Goal: Task Accomplishment & Management: Manage account settings

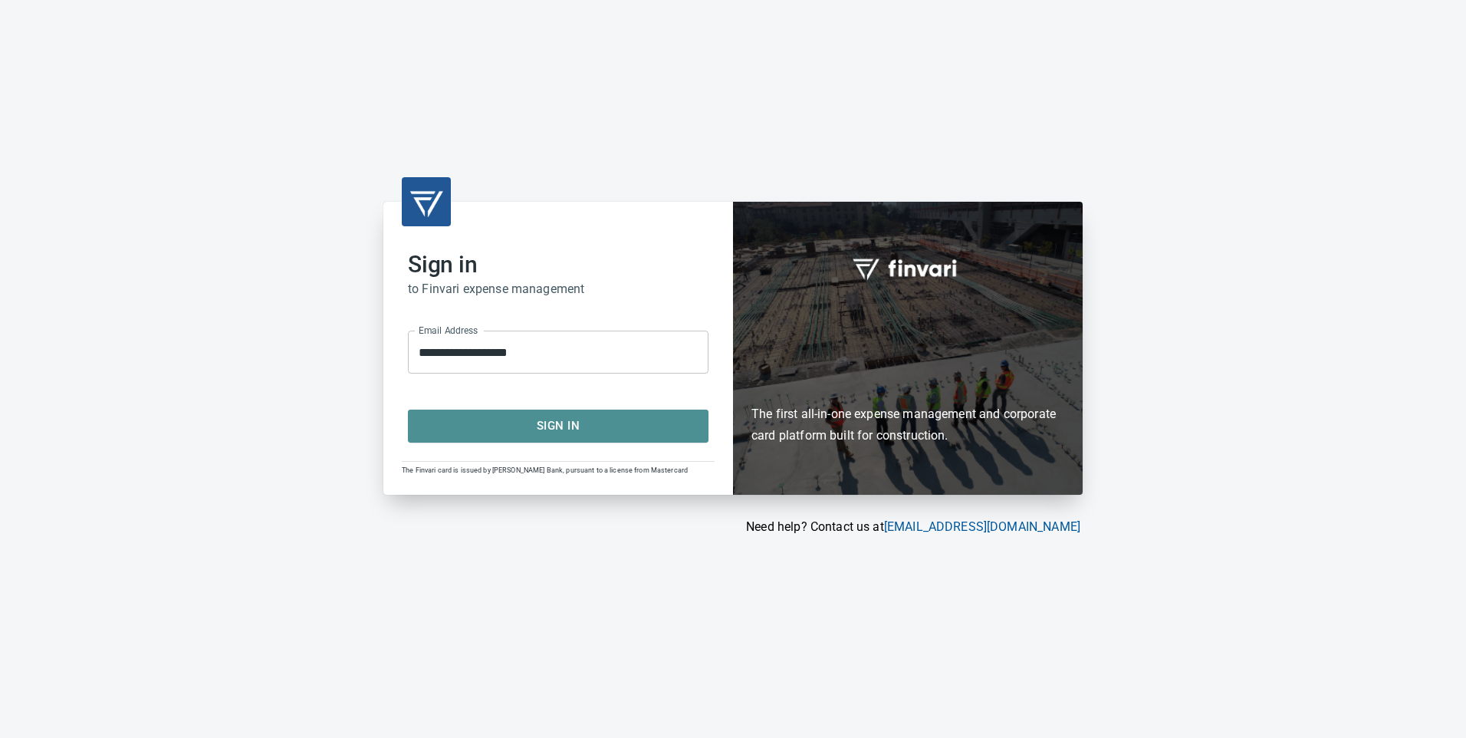
click at [626, 431] on span "Sign In" at bounding box center [558, 426] width 267 height 20
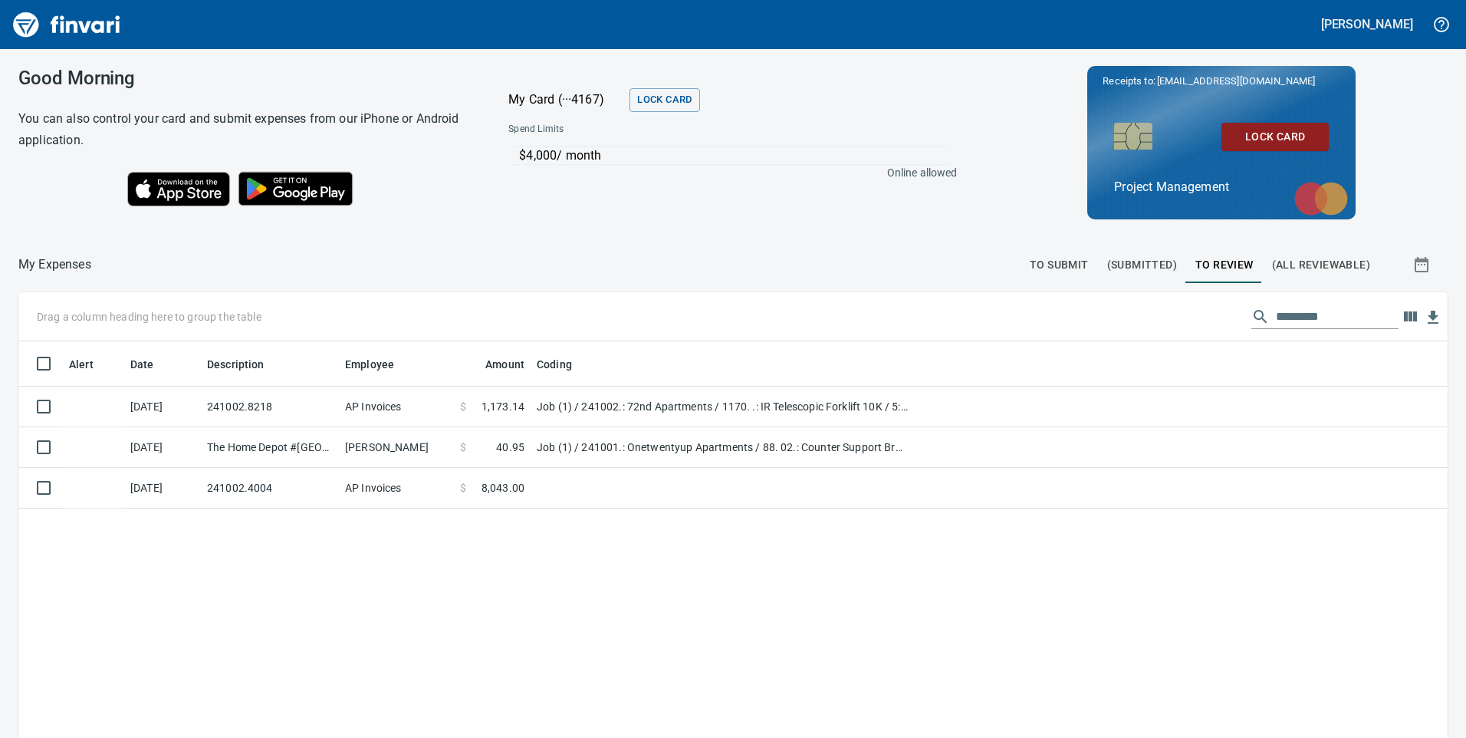
scroll to position [557, 1406]
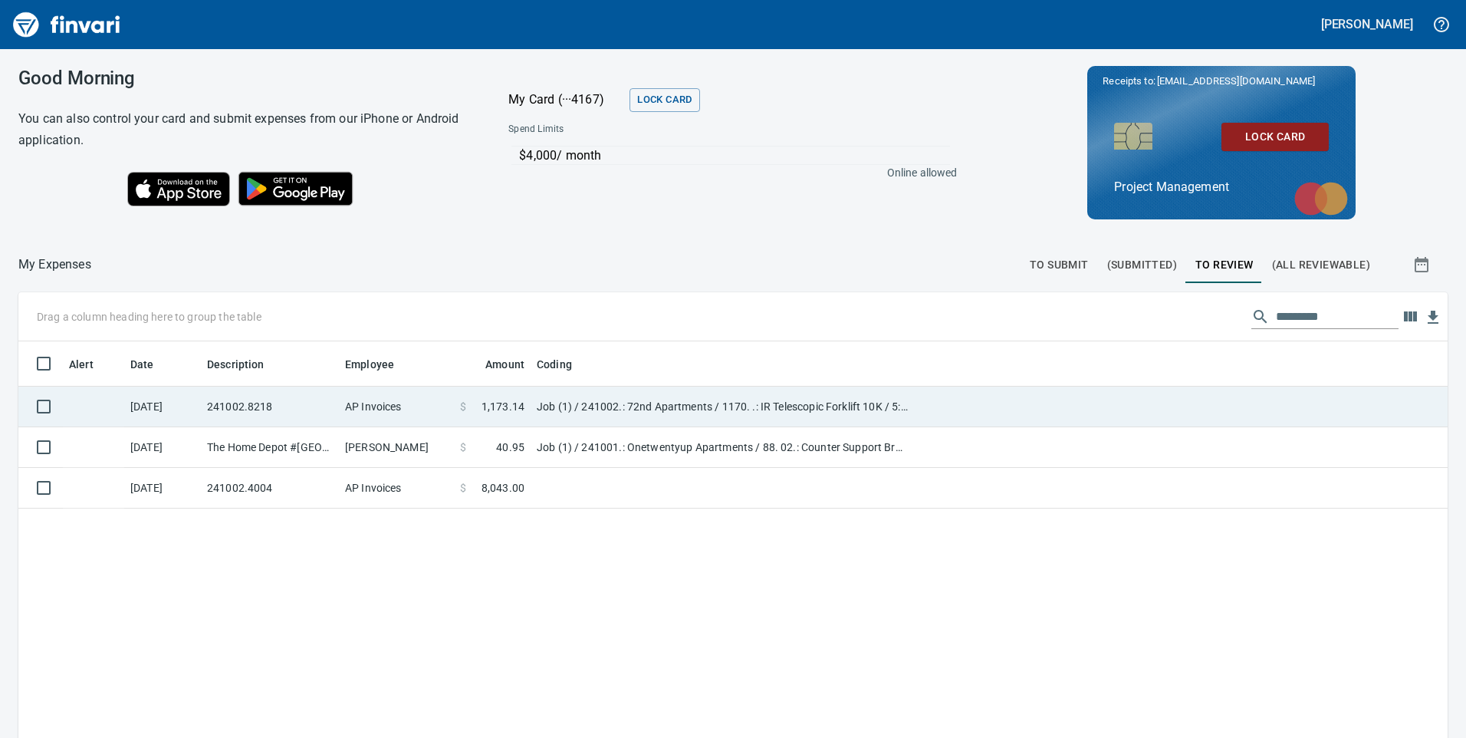
click at [332, 416] on td "241002.8218" at bounding box center [270, 406] width 138 height 41
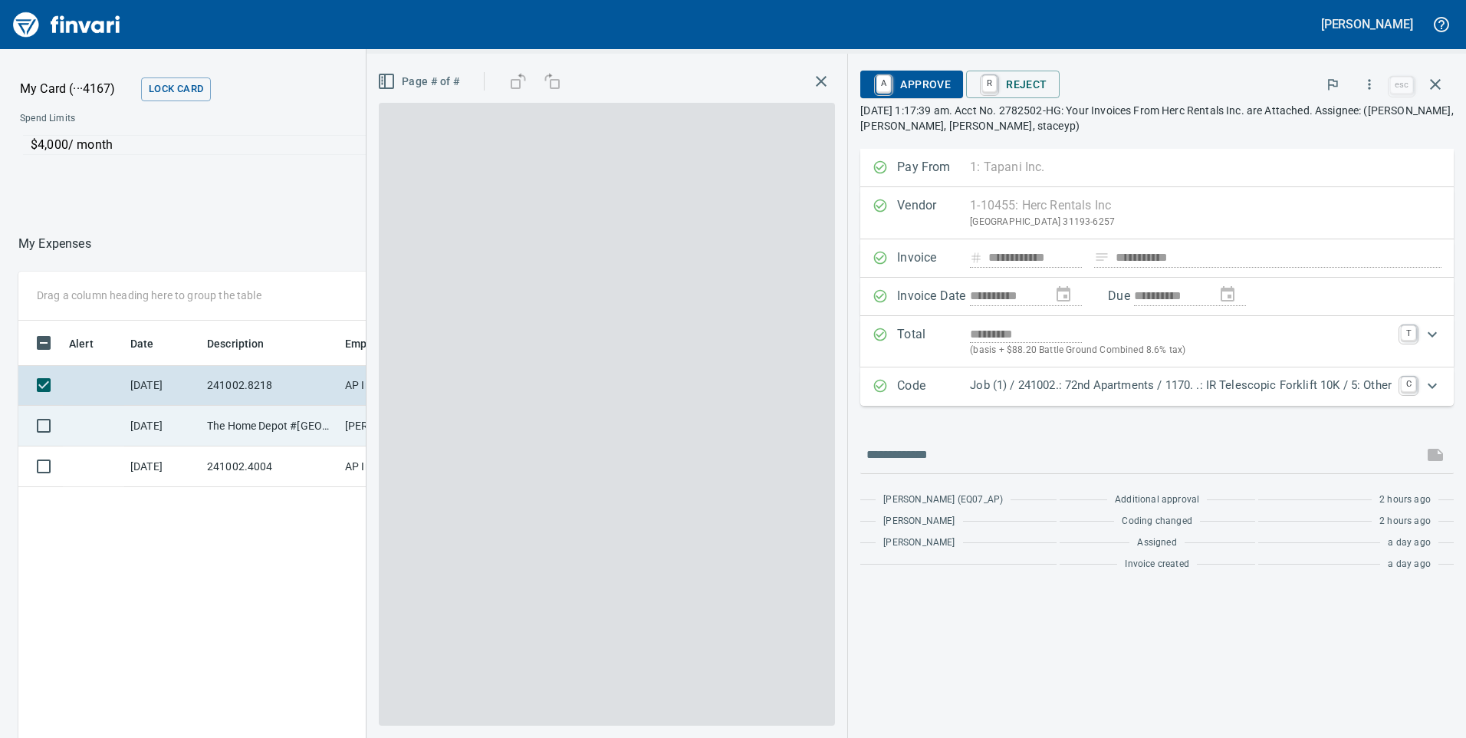
scroll to position [557, 1023]
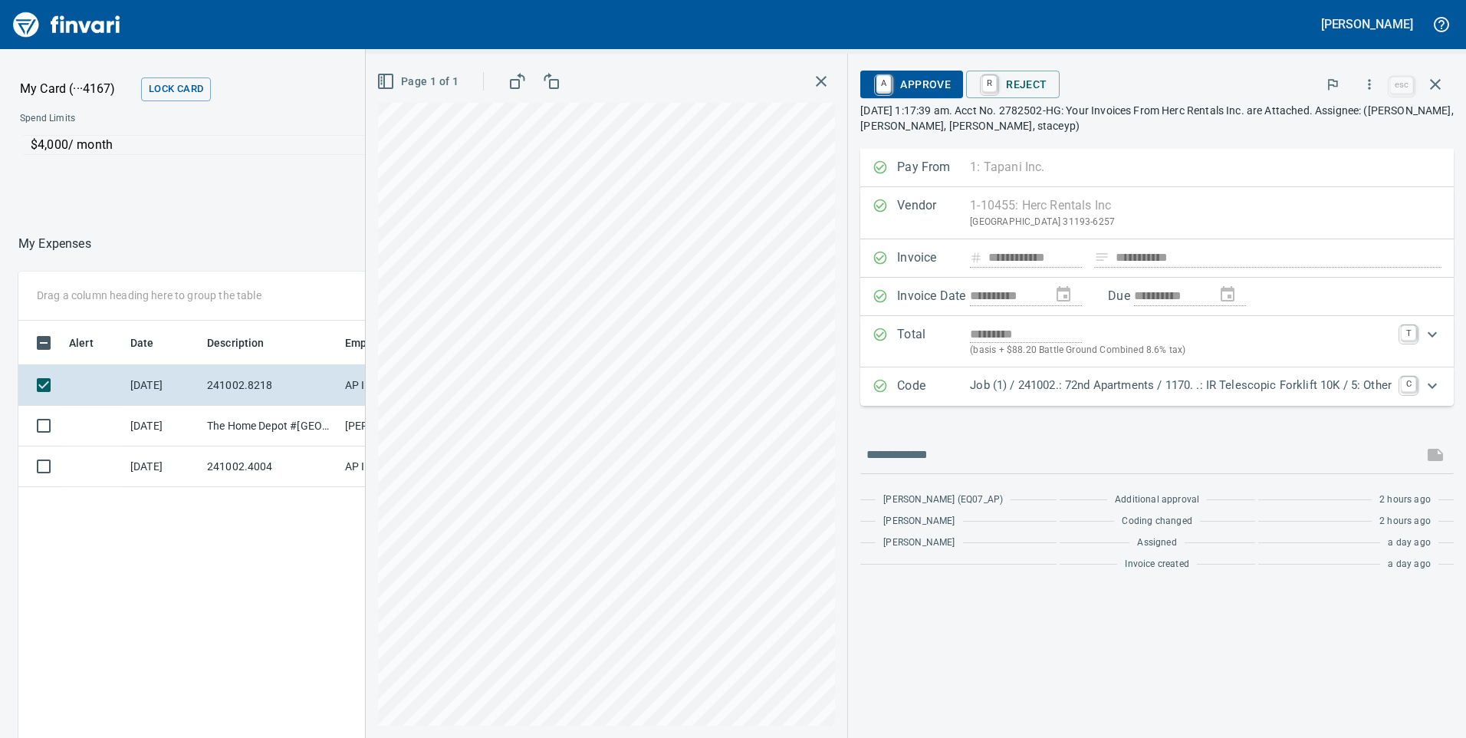
click at [895, 78] on span "A Approve" at bounding box center [912, 84] width 78 height 26
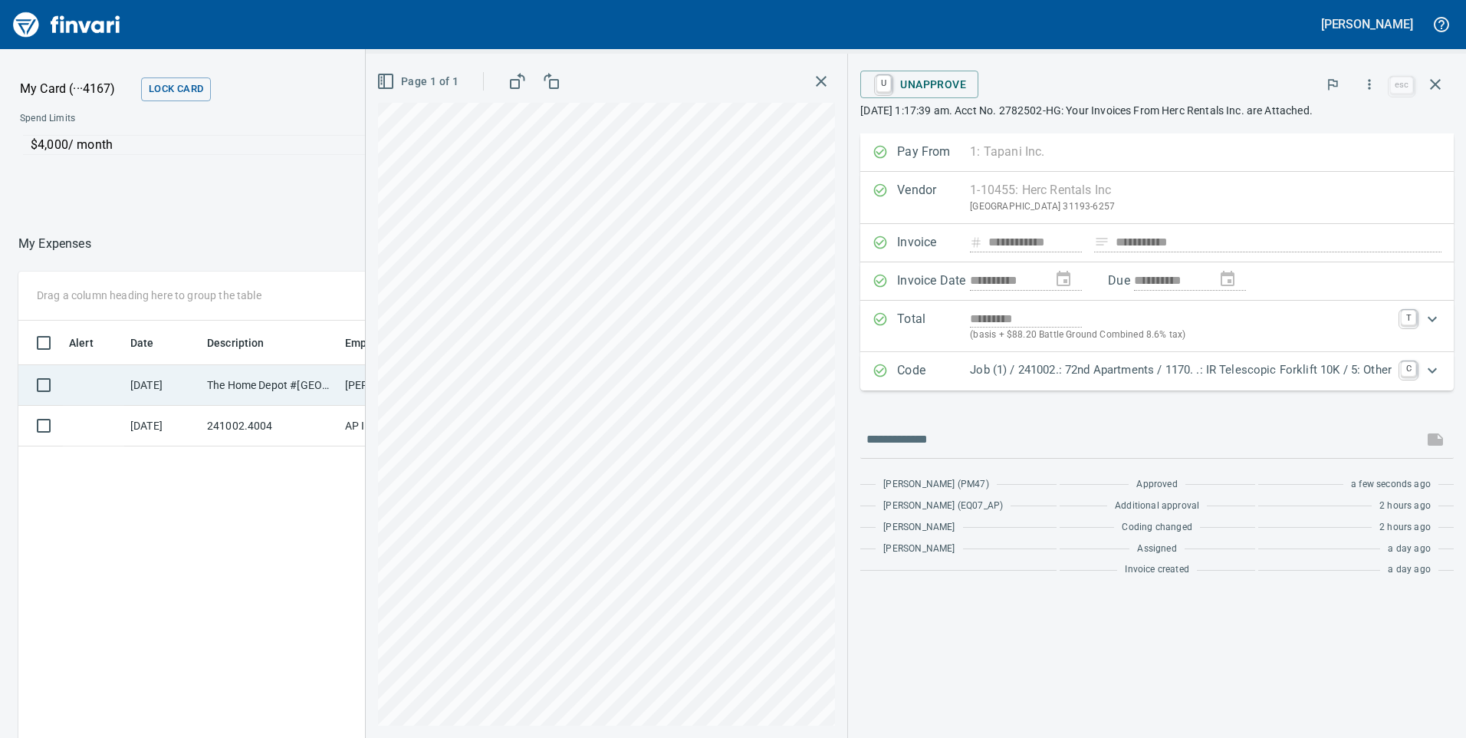
click at [205, 377] on td "The Home Depot #[GEOGRAPHIC_DATA]" at bounding box center [270, 385] width 138 height 41
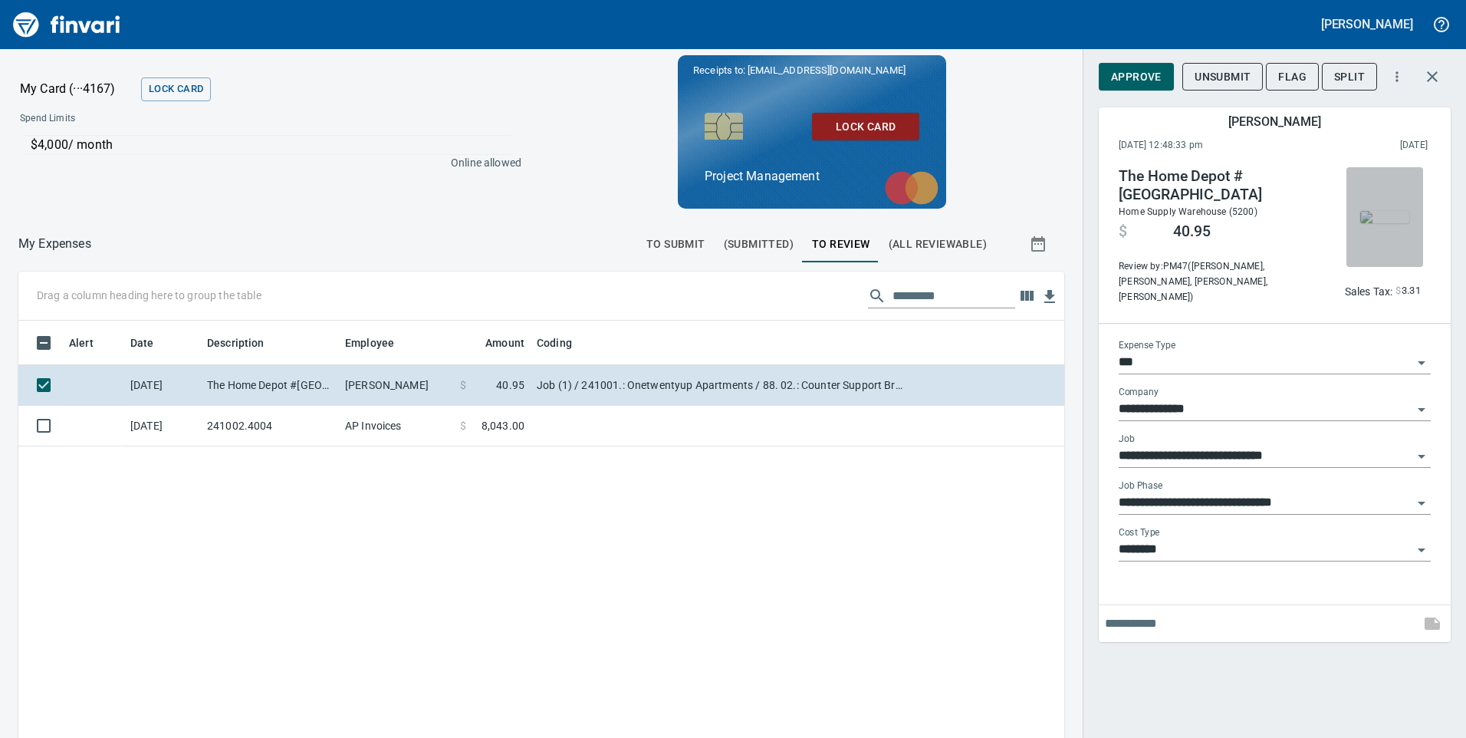
click at [1376, 211] on img "button" at bounding box center [1384, 217] width 49 height 12
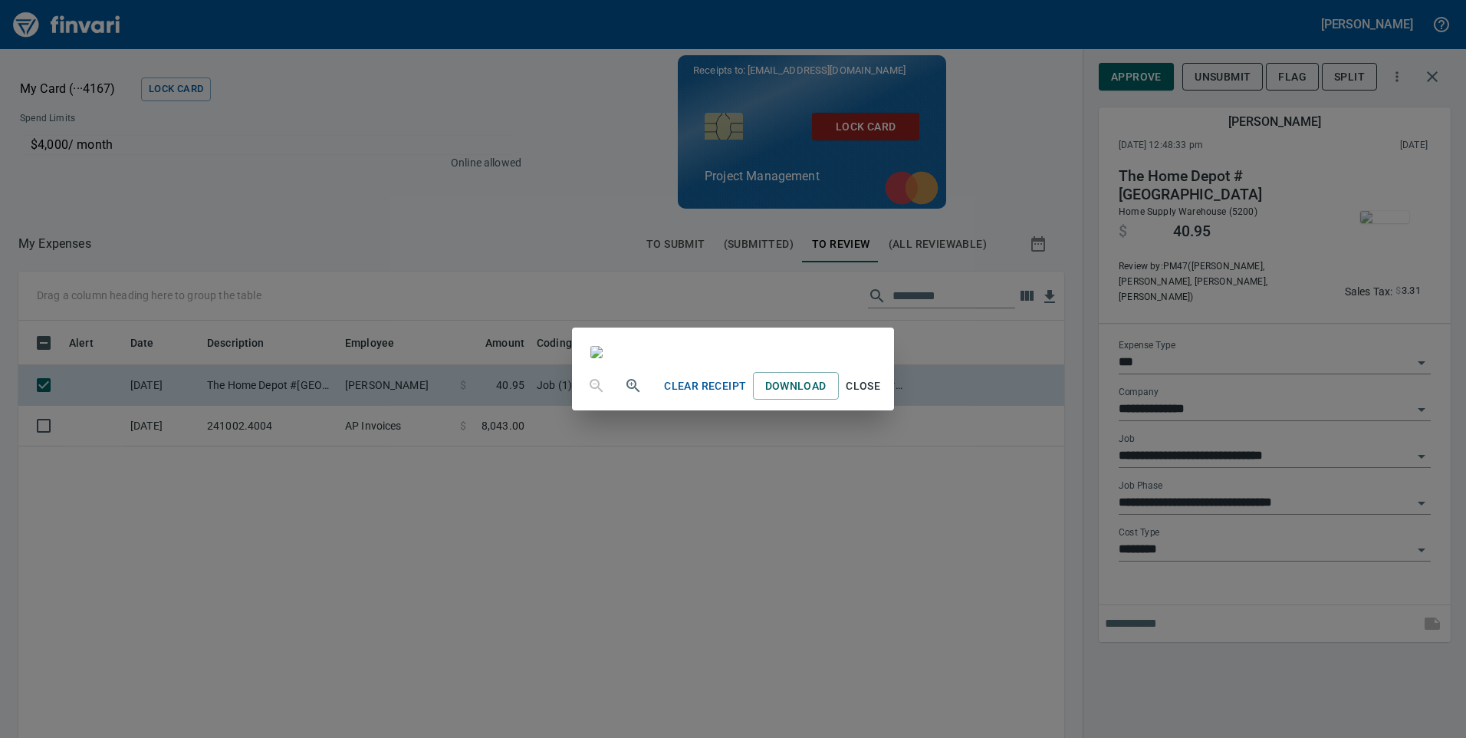
click at [1133, 51] on div "Clear Receipt Download Close" at bounding box center [733, 369] width 1466 height 738
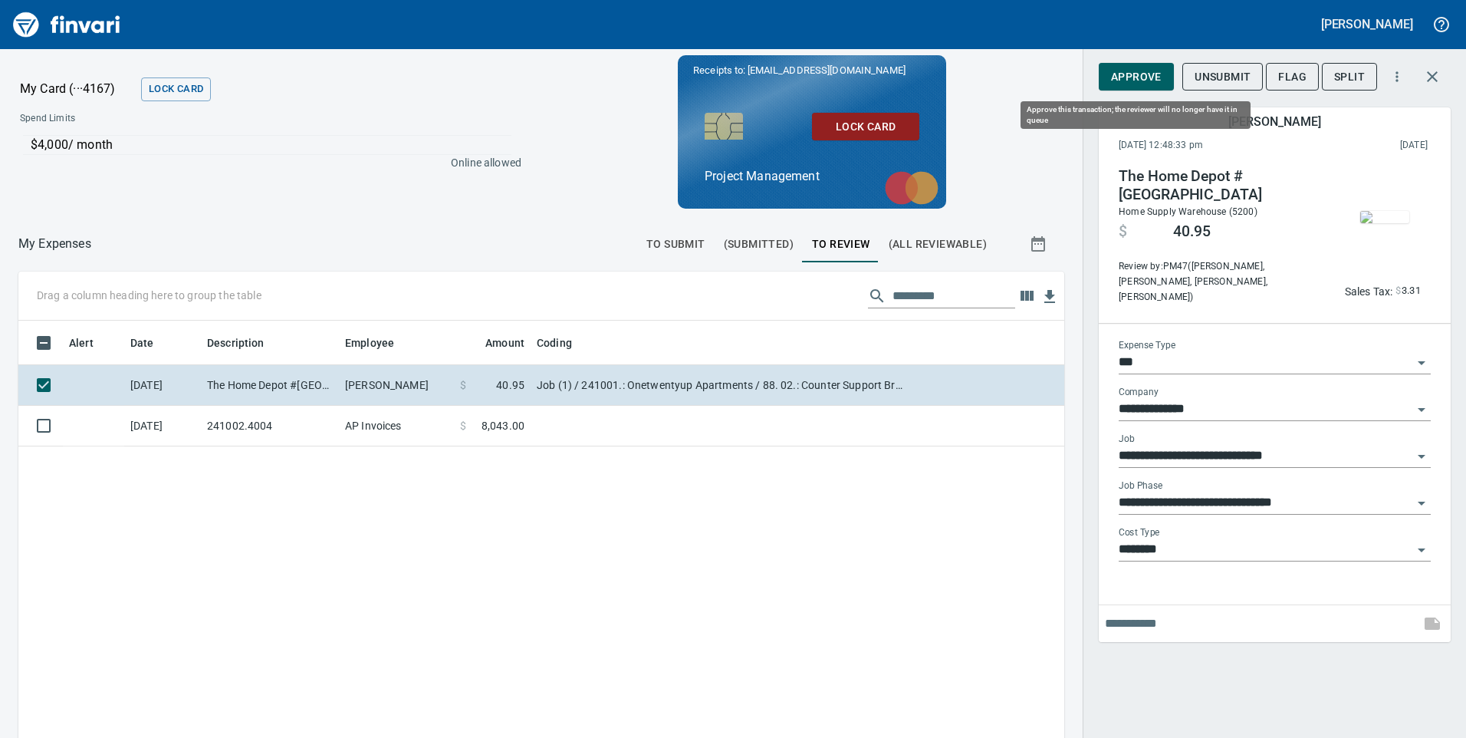
click at [1131, 75] on span "Approve" at bounding box center [1136, 76] width 51 height 19
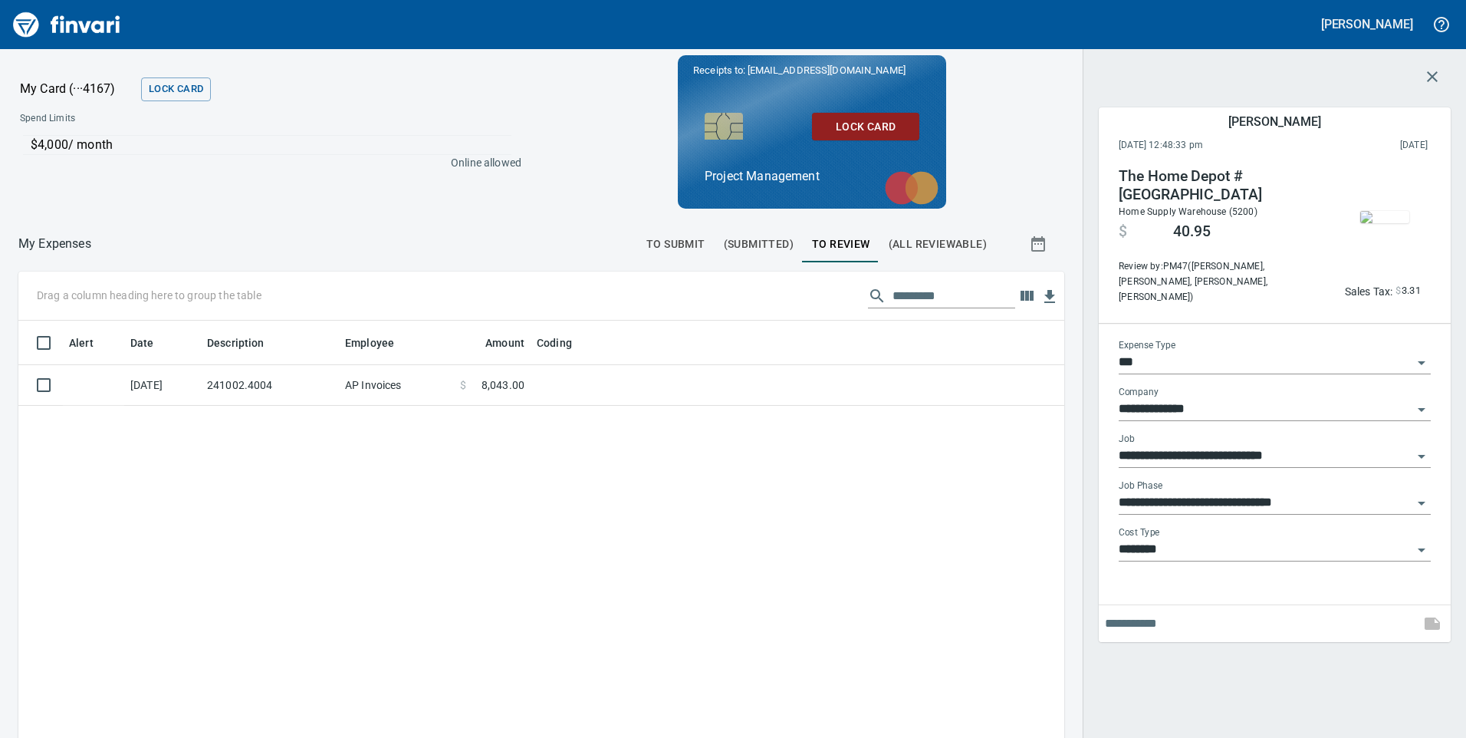
scroll to position [557, 1023]
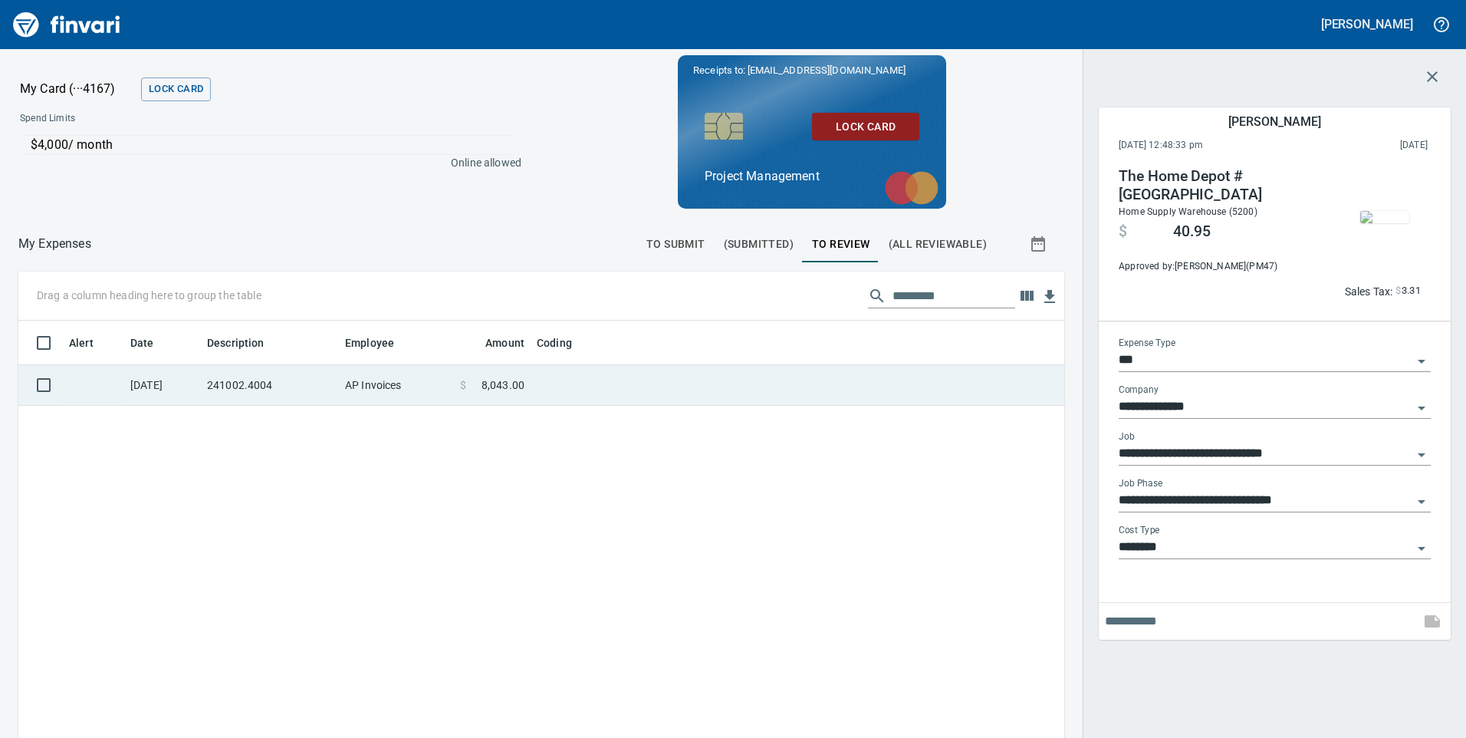
click at [428, 390] on td "AP Invoices" at bounding box center [396, 385] width 115 height 41
